Goal: Information Seeking & Learning: Check status

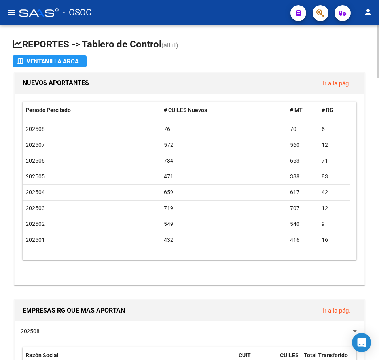
click at [169, 47] on span "(alt+t)" at bounding box center [169, 45] width 17 height 8
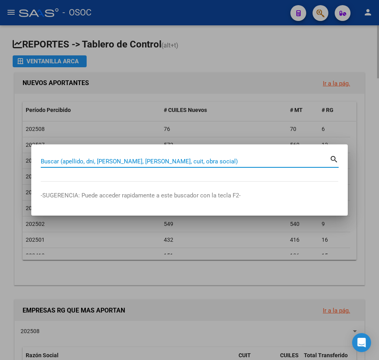
paste input "35179617"
type input "35179617"
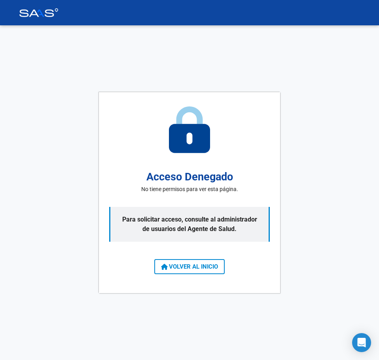
click at [183, 273] on button "VOLVER AL INICIO" at bounding box center [189, 266] width 70 height 15
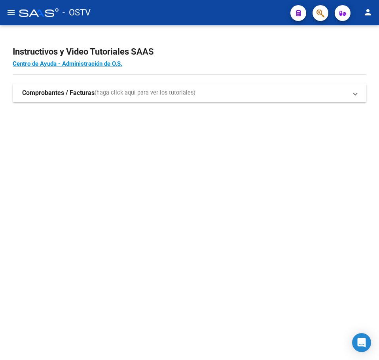
click at [169, 218] on mat-sidenav-content "Instructivos y Video Tutoriales SAAS Centro de Ayuda - Administración de O.S. C…" at bounding box center [189, 192] width 379 height 334
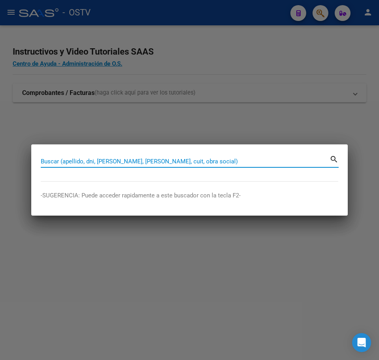
paste input "35179617"
type input "35179617"
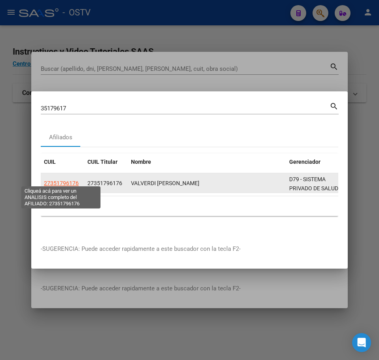
click at [59, 180] on span "27351796176" at bounding box center [61, 183] width 35 height 6
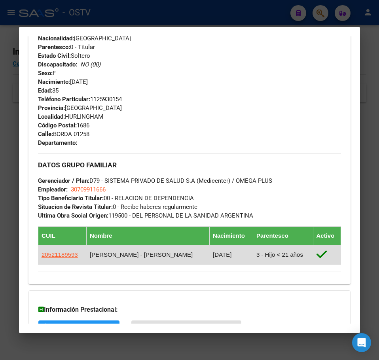
scroll to position [428, 0]
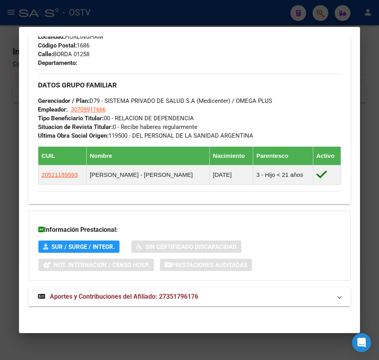
click at [171, 288] on mat-expansion-panel-header "Aportes y Contribuciones del Afiliado: 27351796176" at bounding box center [189, 296] width 322 height 19
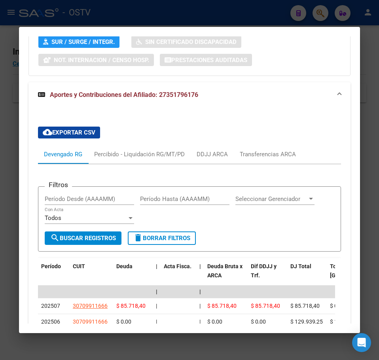
scroll to position [672, 0]
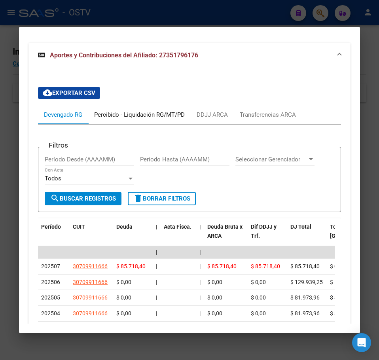
click at [121, 119] on div "Percibido - Liquidación RG/MT/PD" at bounding box center [139, 114] width 102 height 19
